Goal: Transaction & Acquisition: Download file/media

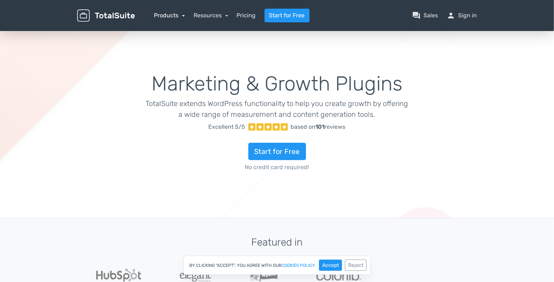
click at [169, 18] on link "Products" at bounding box center [169, 15] width 31 height 7
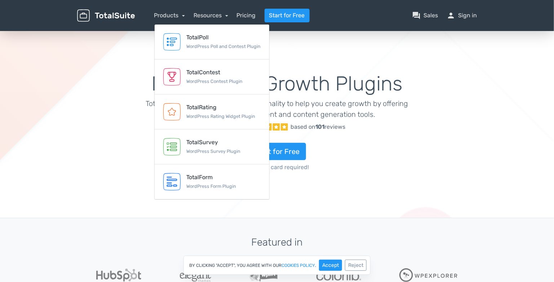
click at [117, 120] on div "Marketing & Growth Plugins TotalSuite extends WordPress functionality to help y…" at bounding box center [277, 124] width 554 height 188
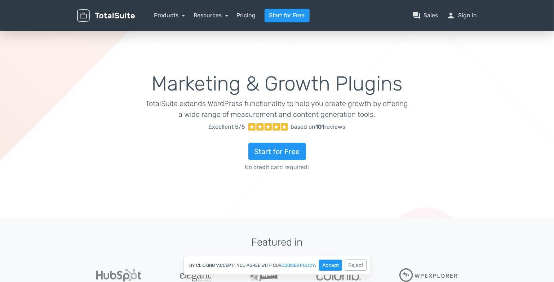
click at [206, 19] on div "Resources article Blog help_center FAQs school Documentation support Customer S…" at bounding box center [210, 15] width 35 height 9
click at [204, 16] on link "Resources" at bounding box center [210, 15] width 35 height 7
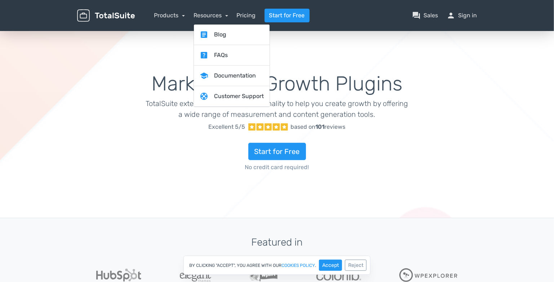
click at [217, 148] on div "Start for Free No credit card required!" at bounding box center [277, 152] width 263 height 37
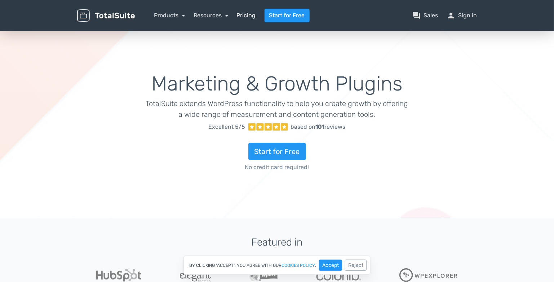
click at [242, 17] on link "Pricing" at bounding box center [246, 15] width 19 height 9
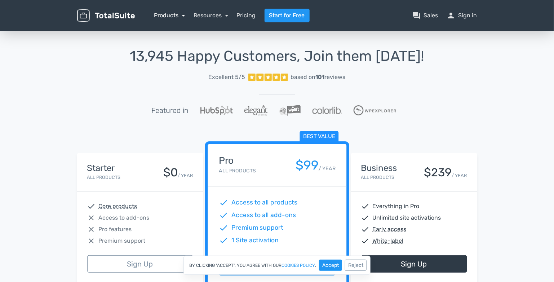
click at [163, 15] on link "Products" at bounding box center [169, 15] width 31 height 7
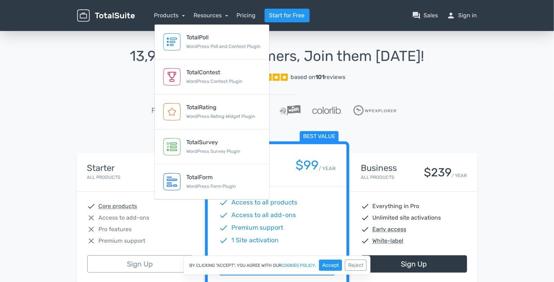
click at [357, 71] on link "Excellent 5/5 based on 101 reviews" at bounding box center [277, 77] width 400 height 14
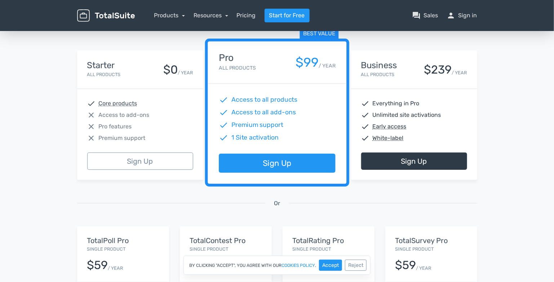
scroll to position [120, 0]
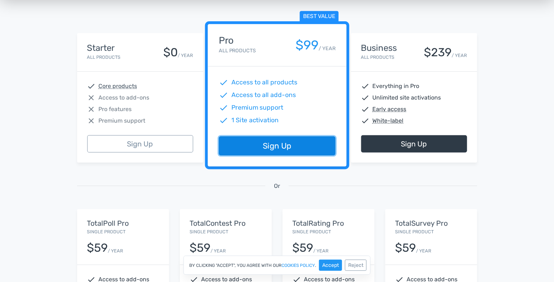
click at [293, 140] on link "Sign Up" at bounding box center [277, 146] width 116 height 19
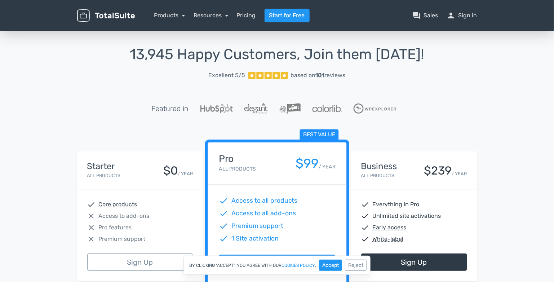
scroll to position [0, 0]
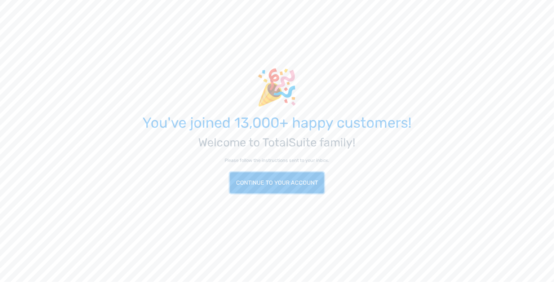
click at [286, 186] on link "Continue to your account" at bounding box center [277, 182] width 94 height 21
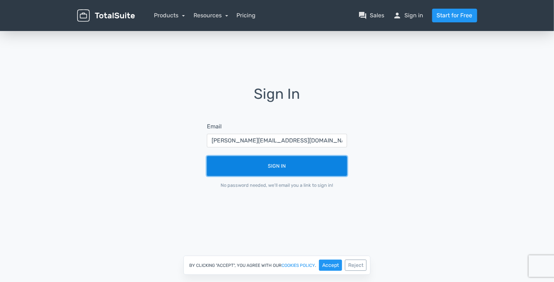
click at [282, 158] on button "Sign In" at bounding box center [277, 166] width 140 height 20
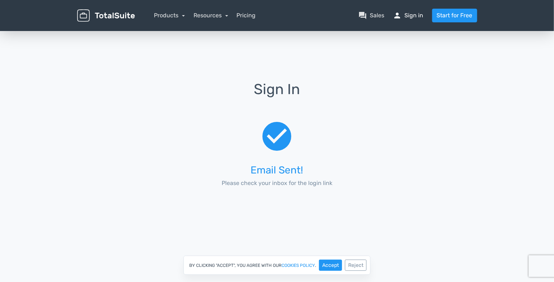
click at [415, 17] on link "person Sign in" at bounding box center [408, 15] width 30 height 9
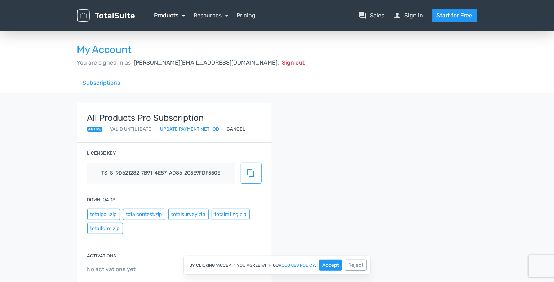
click at [177, 15] on link "Products" at bounding box center [169, 15] width 31 height 7
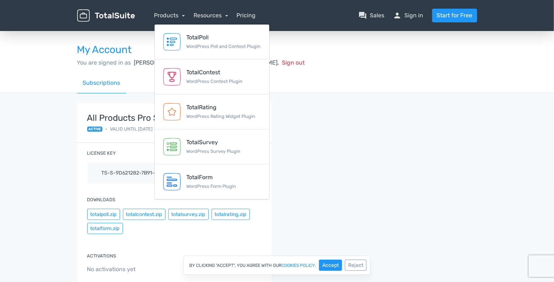
click at [384, 77] on div "Subscriptions" at bounding box center [277, 83] width 400 height 21
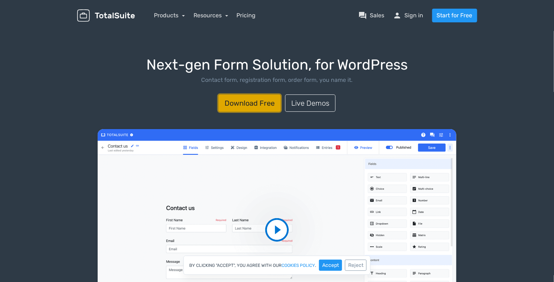
click at [264, 105] on link "Download Free" at bounding box center [249, 102] width 62 height 17
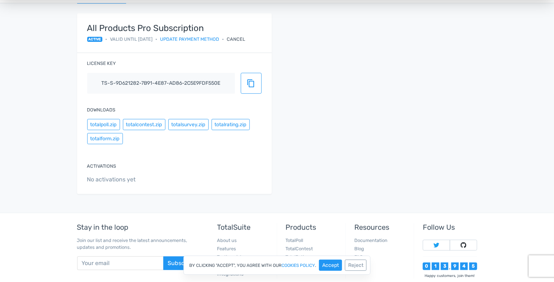
scroll to position [48, 0]
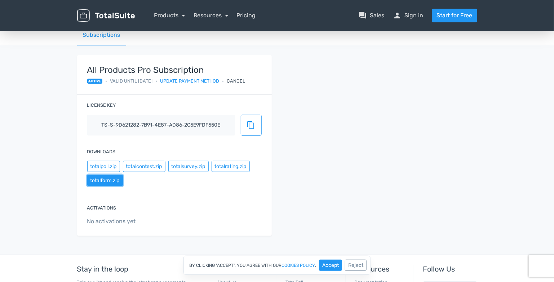
click at [114, 183] on button "totalform.zip" at bounding box center [105, 180] width 36 height 11
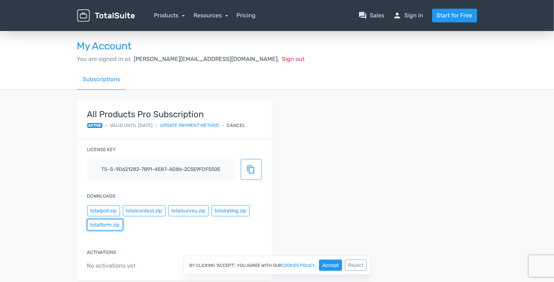
scroll to position [0, 0]
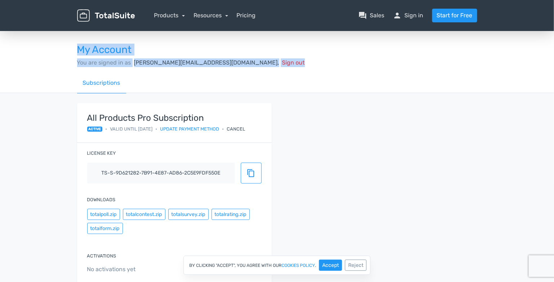
drag, startPoint x: 243, startPoint y: 62, endPoint x: 64, endPoint y: 35, distance: 180.6
click at [64, 35] on div "My Account You are signed in as carlos@evolve7.com, Sign out Subscriptions" at bounding box center [277, 61] width 554 height 63
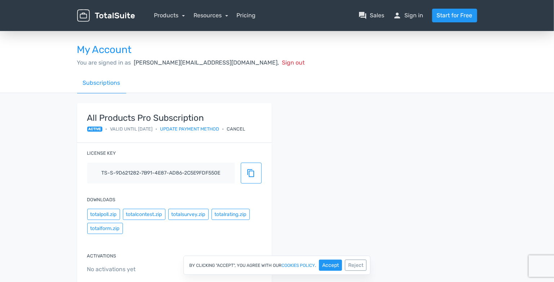
drag, startPoint x: 64, startPoint y: 35, endPoint x: 28, endPoint y: 115, distance: 87.9
click at [27, 115] on div "My Account You are signed in as carlos@evolve7.com, Sign out Subscriptions All …" at bounding box center [277, 166] width 554 height 273
